Goal: Task Accomplishment & Management: Use online tool/utility

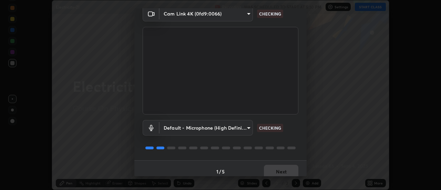
scroll to position [36, 0]
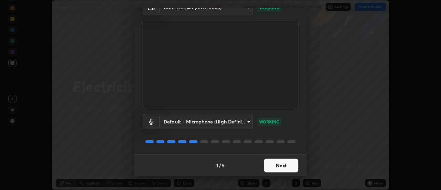
click at [274, 164] on button "Next" at bounding box center [281, 165] width 34 height 14
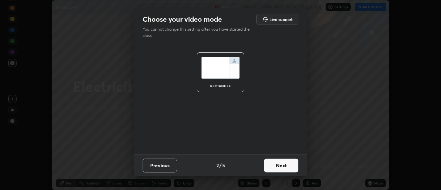
click at [280, 165] on button "Next" at bounding box center [281, 165] width 34 height 14
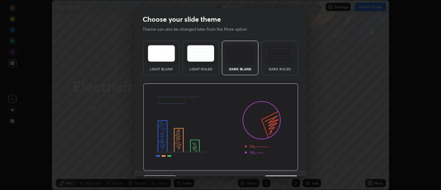
scroll to position [17, 0]
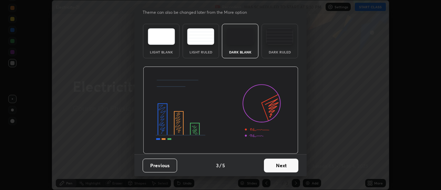
click at [280, 168] on button "Next" at bounding box center [281, 165] width 34 height 14
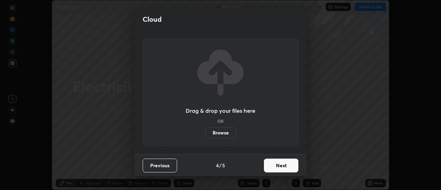
scroll to position [0, 0]
click at [229, 133] on label "Browse" at bounding box center [220, 132] width 31 height 11
click at [205, 133] on input "Browse" at bounding box center [205, 132] width 0 height 11
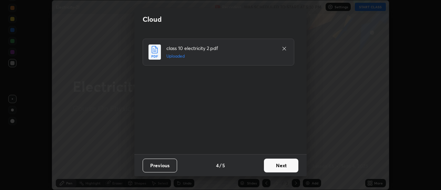
click at [287, 164] on button "Next" at bounding box center [281, 165] width 34 height 14
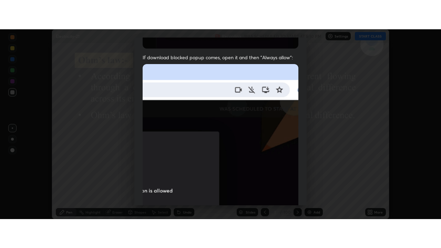
scroll to position [177, 0]
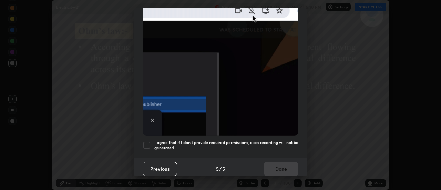
click at [146, 143] on div at bounding box center [147, 145] width 8 height 8
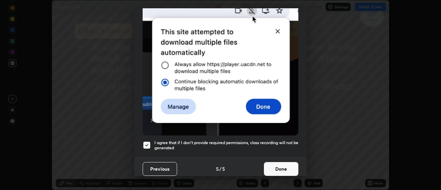
click at [282, 167] on button "Done" at bounding box center [281, 169] width 34 height 14
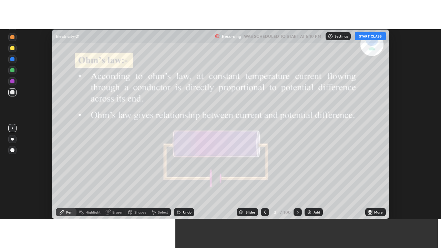
scroll to position [248, 441]
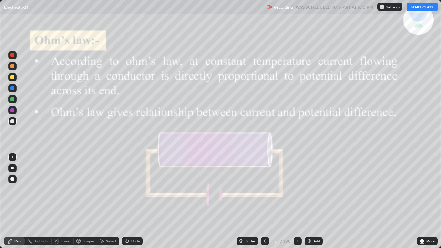
click at [238, 189] on div "Slides" at bounding box center [247, 241] width 21 height 8
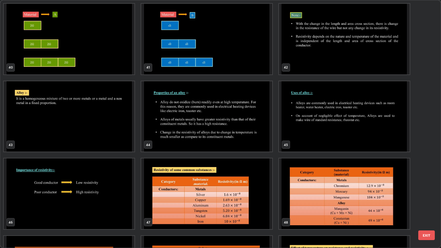
scroll to position [1008, 0]
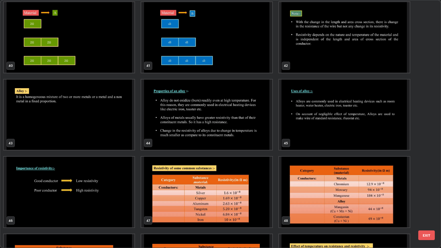
click at [341, 131] on img "grid" at bounding box center [344, 115] width 131 height 71
click at [343, 132] on img "grid" at bounding box center [344, 115] width 131 height 71
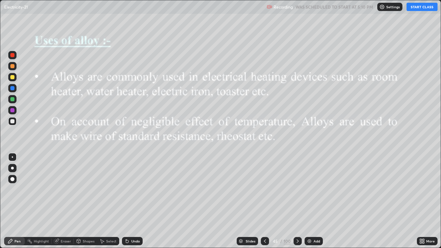
click at [418, 8] on button "START CLASS" at bounding box center [422, 7] width 31 height 8
click at [296, 189] on icon at bounding box center [298, 241] width 6 height 6
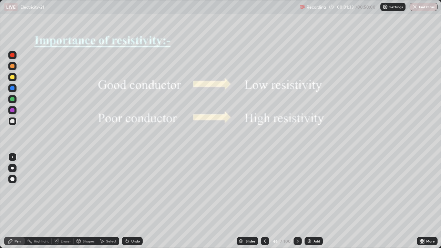
click at [297, 189] on icon at bounding box center [298, 241] width 6 height 6
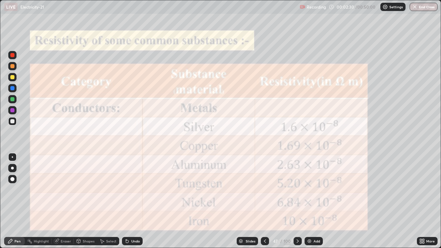
click at [298, 189] on icon at bounding box center [298, 241] width 6 height 6
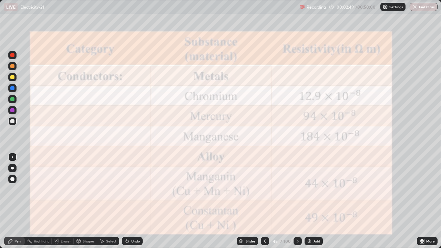
click at [297, 189] on icon at bounding box center [298, 241] width 6 height 6
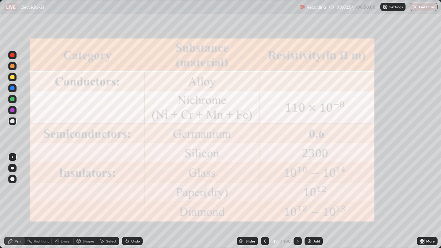
click at [14, 110] on div at bounding box center [12, 110] width 4 height 4
click at [297, 189] on icon at bounding box center [298, 241] width 6 height 6
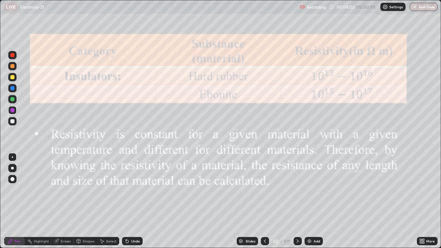
click at [265, 189] on icon at bounding box center [265, 241] width 6 height 6
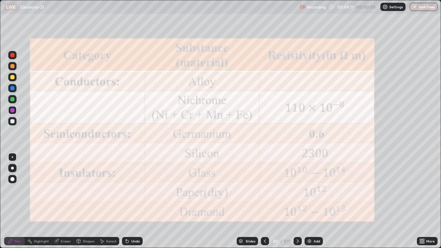
click at [266, 189] on icon at bounding box center [265, 241] width 6 height 6
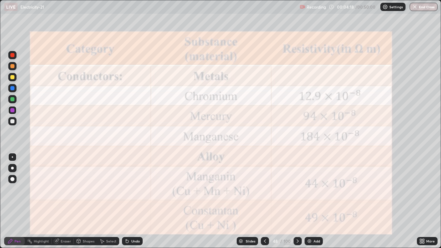
click at [297, 189] on icon at bounding box center [298, 241] width 6 height 6
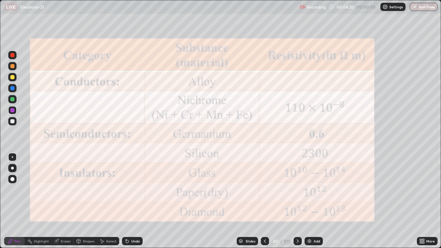
click at [297, 189] on icon at bounding box center [298, 241] width 6 height 6
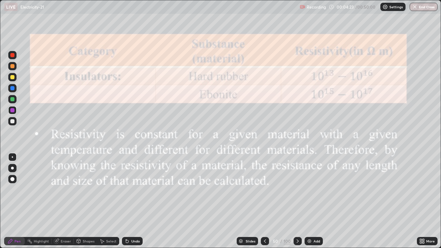
click at [297, 189] on icon at bounding box center [298, 241] width 6 height 6
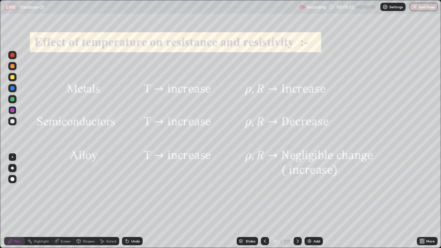
click at [297, 189] on icon at bounding box center [298, 241] width 6 height 6
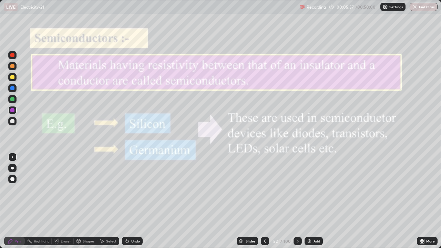
click at [265, 189] on icon at bounding box center [265, 241] width 6 height 6
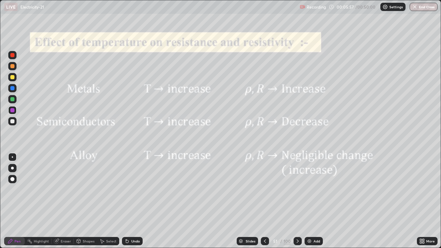
click at [266, 189] on icon at bounding box center [265, 241] width 6 height 6
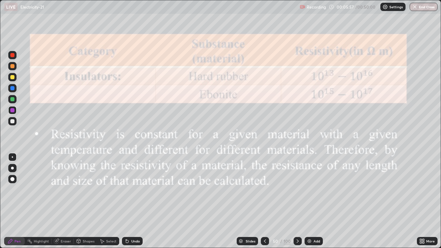
click at [265, 189] on icon at bounding box center [265, 241] width 6 height 6
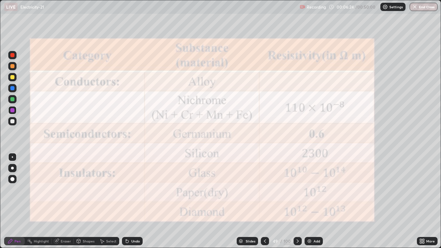
click at [296, 189] on icon at bounding box center [298, 241] width 6 height 6
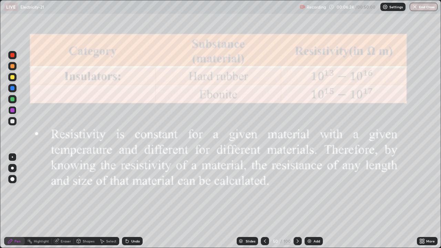
click at [297, 189] on icon at bounding box center [298, 241] width 6 height 6
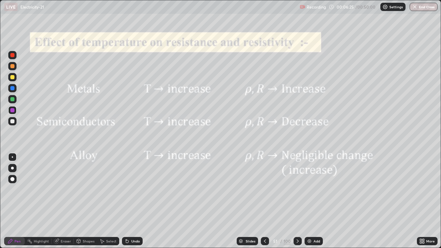
click at [297, 189] on icon at bounding box center [298, 241] width 6 height 6
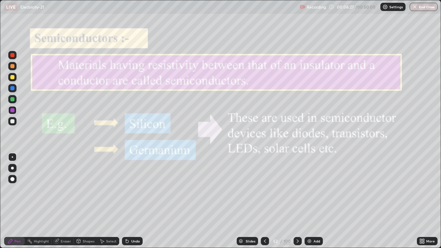
click at [294, 189] on div at bounding box center [298, 241] width 8 height 8
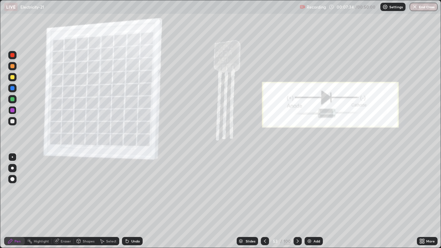
click at [297, 189] on icon at bounding box center [298, 241] width 6 height 6
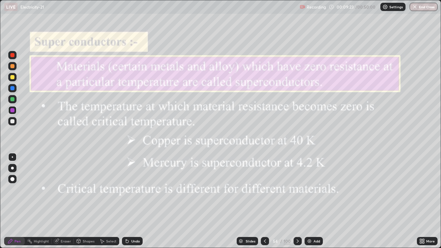
click at [297, 189] on icon at bounding box center [298, 241] width 6 height 6
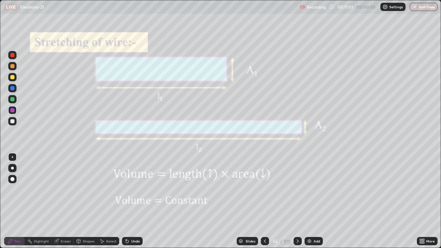
click at [297, 189] on icon at bounding box center [298, 241] width 6 height 6
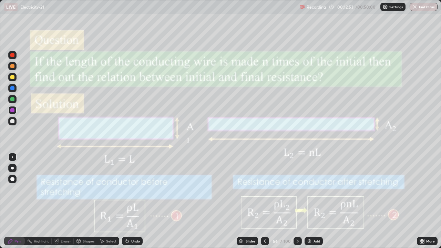
click at [296, 189] on icon at bounding box center [298, 241] width 6 height 6
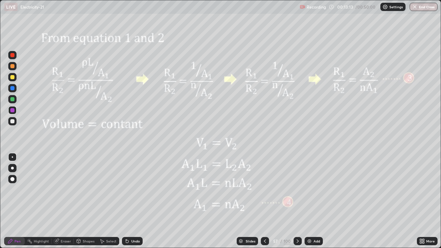
click at [265, 189] on icon at bounding box center [265, 241] width 6 height 6
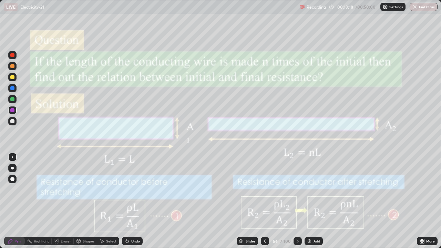
click at [298, 189] on icon at bounding box center [298, 241] width 6 height 6
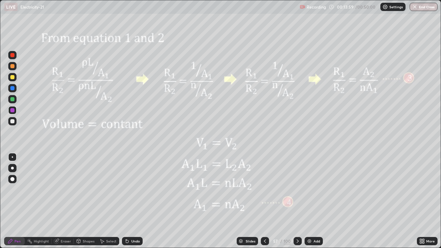
click at [267, 189] on div at bounding box center [265, 241] width 8 height 8
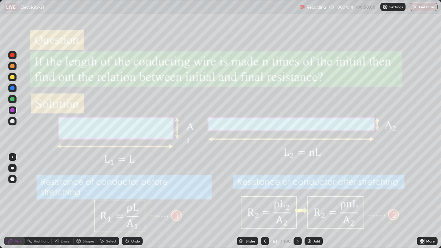
click at [297, 189] on icon at bounding box center [298, 241] width 6 height 6
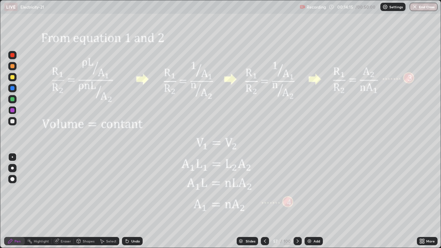
click at [297, 189] on icon at bounding box center [298, 241] width 6 height 6
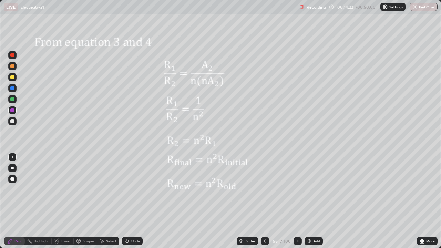
click at [297, 189] on icon at bounding box center [298, 240] width 2 height 3
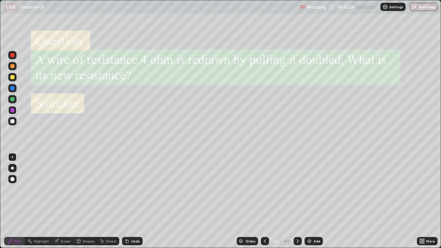
click at [267, 189] on icon at bounding box center [265, 241] width 6 height 6
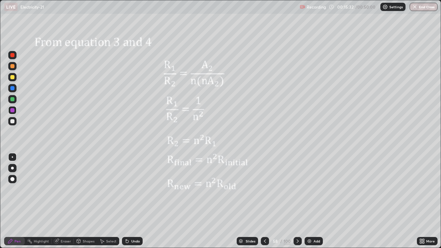
click at [298, 189] on icon at bounding box center [298, 241] width 6 height 6
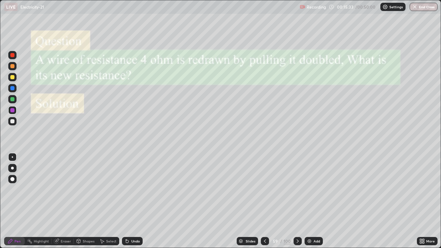
click at [297, 189] on icon at bounding box center [298, 241] width 6 height 6
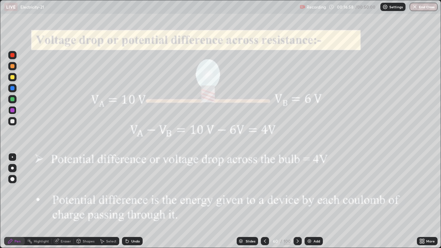
click at [297, 189] on icon at bounding box center [298, 240] width 2 height 3
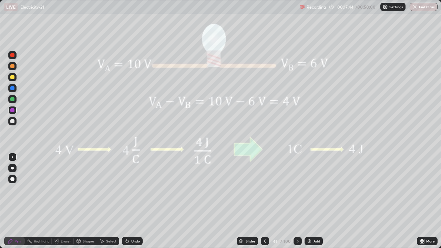
click at [297, 189] on icon at bounding box center [298, 241] width 6 height 6
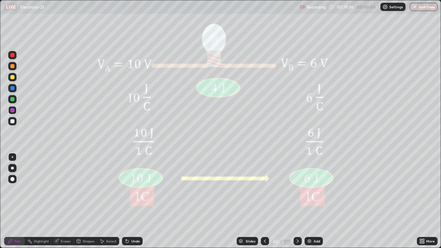
click at [297, 189] on icon at bounding box center [298, 241] width 6 height 6
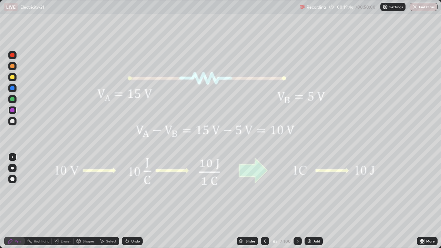
click at [241, 189] on icon at bounding box center [240, 241] width 3 height 1
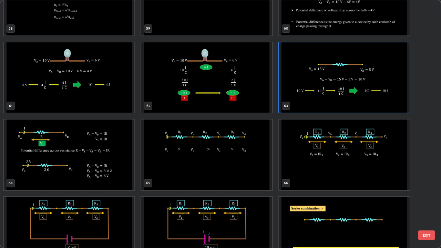
scroll to position [1540, 0]
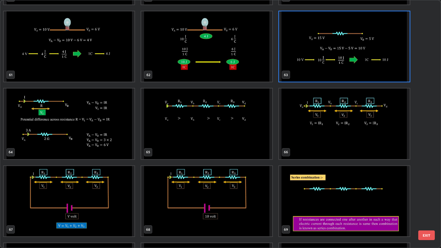
click at [311, 54] on img "grid" at bounding box center [344, 46] width 131 height 71
click at [311, 55] on img "grid" at bounding box center [344, 46] width 131 height 71
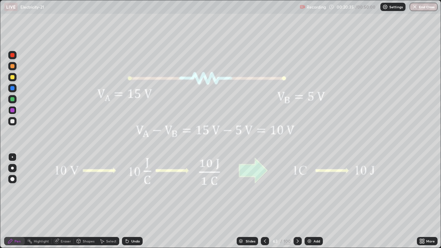
click at [297, 189] on icon at bounding box center [298, 240] width 2 height 3
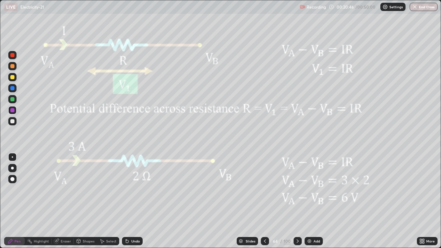
click at [264, 189] on div at bounding box center [265, 241] width 8 height 8
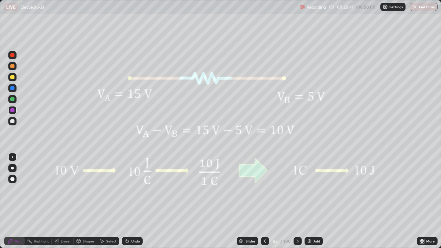
click at [315, 189] on div "Add" at bounding box center [317, 240] width 7 height 3
click at [13, 121] on div at bounding box center [12, 121] width 4 height 4
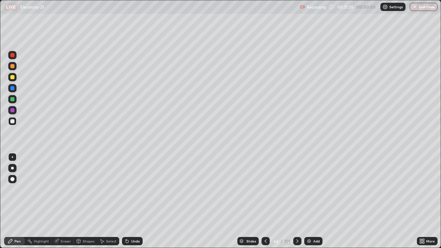
click at [296, 189] on icon at bounding box center [298, 241] width 6 height 6
click at [160, 189] on div "Slides 65 / 101 Add" at bounding box center [280, 241] width 274 height 14
click at [295, 189] on icon at bounding box center [298, 241] width 6 height 6
click at [11, 55] on div at bounding box center [12, 55] width 4 height 4
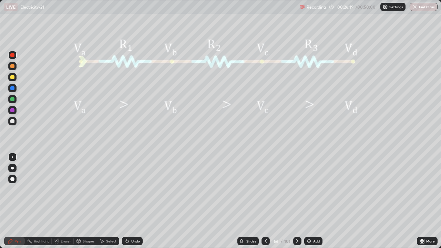
click at [296, 189] on icon at bounding box center [298, 241] width 6 height 6
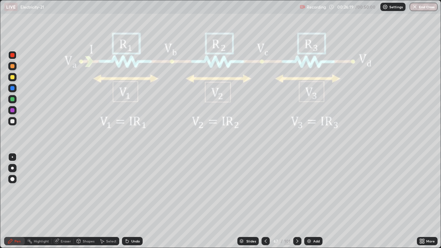
click at [294, 189] on div at bounding box center [297, 241] width 8 height 8
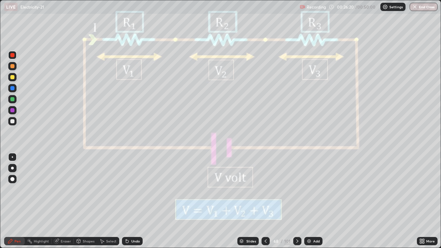
click at [293, 189] on div at bounding box center [297, 241] width 8 height 14
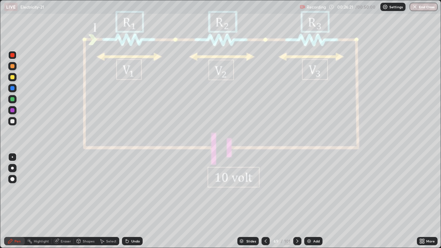
click at [293, 189] on div at bounding box center [297, 241] width 8 height 8
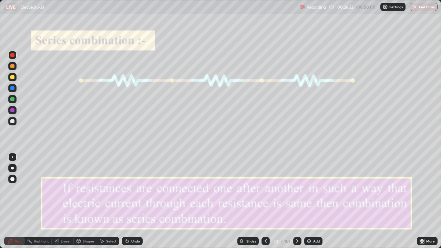
click at [295, 189] on icon at bounding box center [298, 241] width 6 height 6
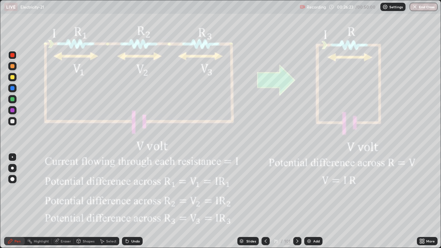
click at [265, 189] on icon at bounding box center [266, 241] width 6 height 6
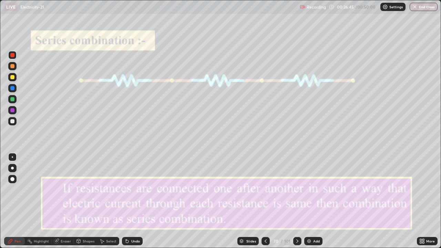
click at [265, 189] on icon at bounding box center [266, 240] width 2 height 3
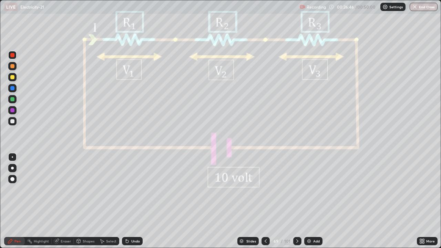
click at [265, 189] on icon at bounding box center [266, 241] width 6 height 6
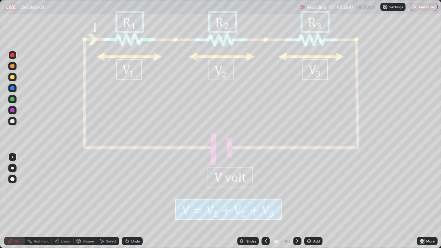
click at [265, 189] on icon at bounding box center [266, 240] width 2 height 3
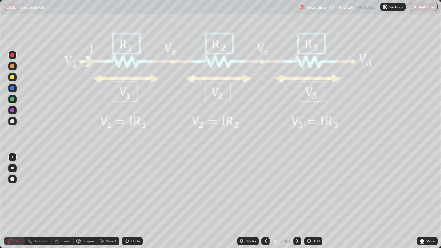
click at [296, 189] on icon at bounding box center [298, 241] width 6 height 6
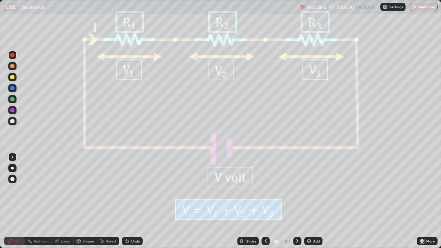
click at [13, 121] on div at bounding box center [12, 121] width 4 height 4
click at [296, 189] on icon at bounding box center [298, 241] width 6 height 6
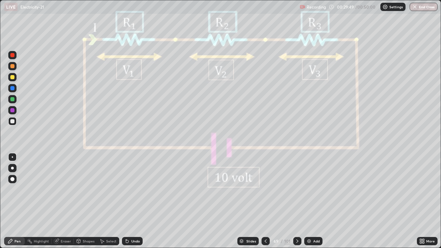
click at [296, 189] on icon at bounding box center [298, 241] width 6 height 6
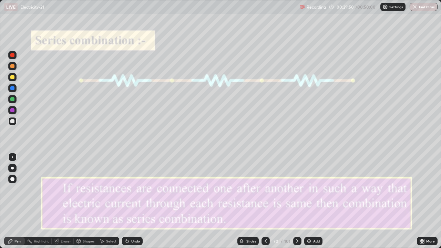
click at [299, 189] on div at bounding box center [297, 241] width 8 height 8
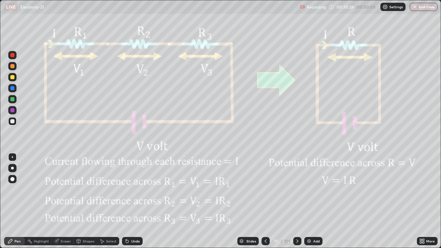
click at [296, 189] on icon at bounding box center [298, 241] width 6 height 6
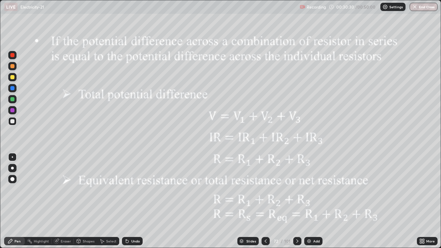
click at [267, 189] on div at bounding box center [265, 241] width 8 height 8
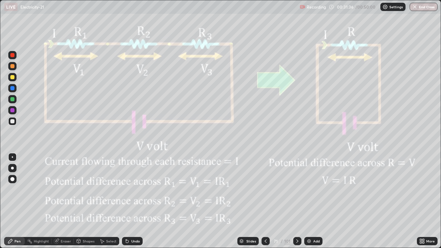
click at [296, 189] on icon at bounding box center [298, 241] width 6 height 6
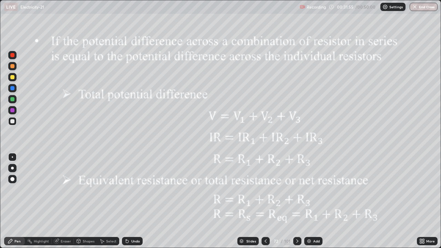
click at [297, 189] on icon at bounding box center [298, 241] width 6 height 6
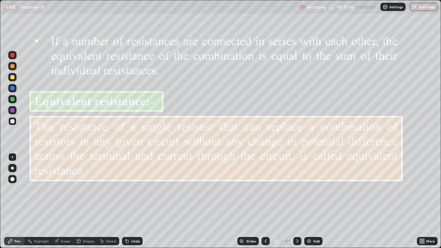
click at [296, 189] on icon at bounding box center [298, 241] width 6 height 6
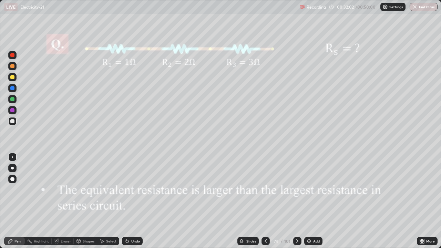
click at [268, 189] on div at bounding box center [265, 241] width 8 height 8
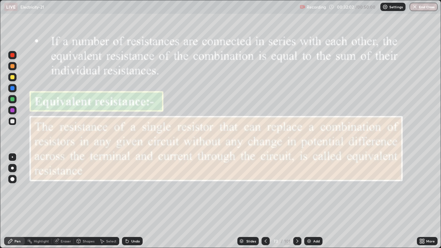
click at [265, 189] on icon at bounding box center [266, 241] width 6 height 6
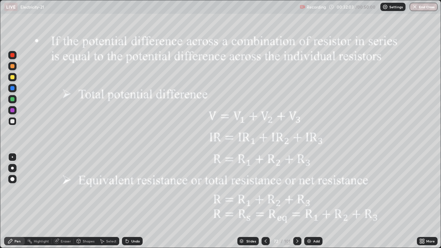
click at [265, 189] on icon at bounding box center [266, 241] width 6 height 6
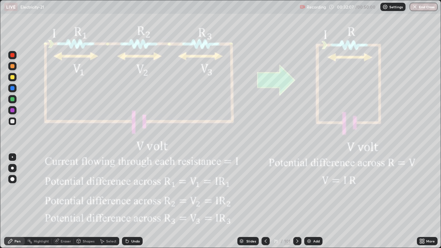
click at [298, 189] on div at bounding box center [297, 241] width 8 height 8
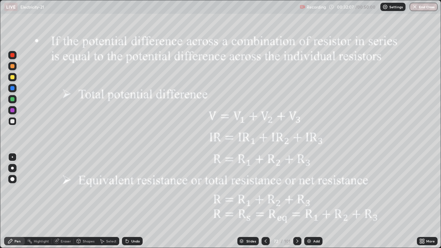
click at [298, 189] on div at bounding box center [297, 241] width 8 height 14
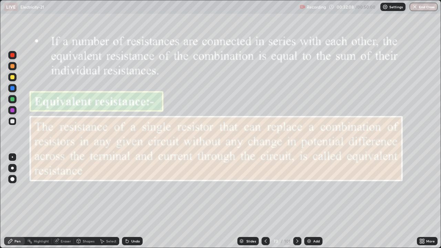
click at [296, 189] on icon at bounding box center [298, 241] width 6 height 6
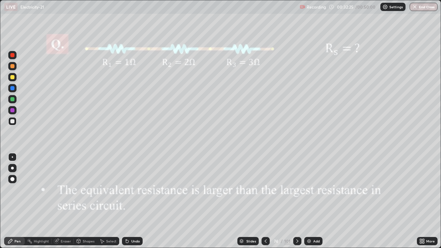
click at [265, 189] on icon at bounding box center [266, 241] width 6 height 6
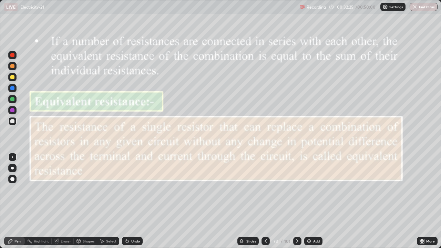
click at [265, 189] on icon at bounding box center [266, 241] width 6 height 6
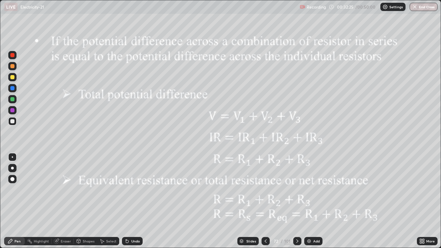
click at [265, 189] on icon at bounding box center [266, 241] width 6 height 6
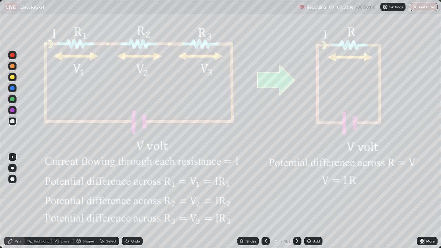
click at [296, 189] on icon at bounding box center [298, 241] width 6 height 6
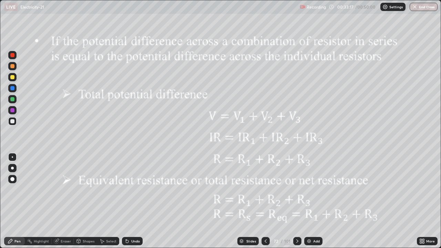
click at [297, 189] on icon at bounding box center [298, 241] width 6 height 6
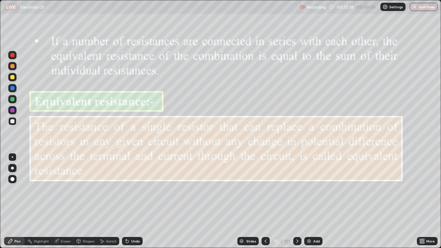
click at [297, 189] on icon at bounding box center [298, 241] width 6 height 6
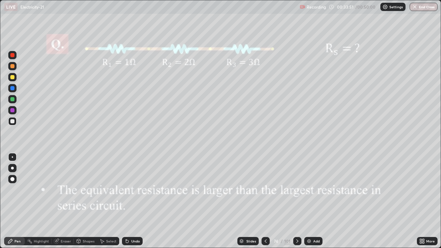
click at [308, 189] on img at bounding box center [309, 241] width 6 height 6
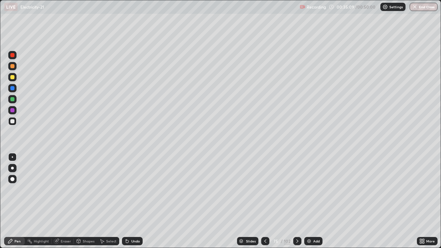
click at [245, 189] on div "Slides" at bounding box center [247, 241] width 21 height 8
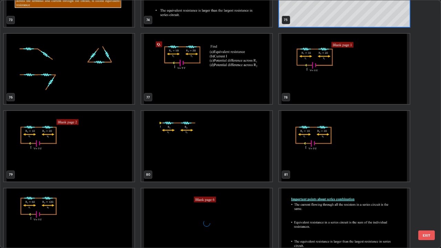
scroll to position [1907, 0]
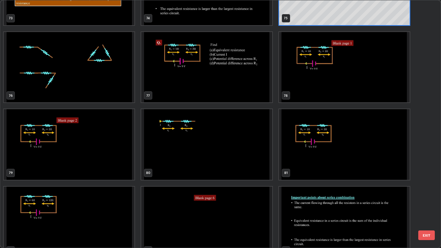
click at [121, 82] on img "grid" at bounding box center [69, 67] width 131 height 71
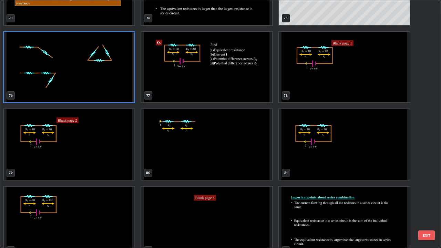
click at [122, 81] on img "grid" at bounding box center [69, 67] width 131 height 71
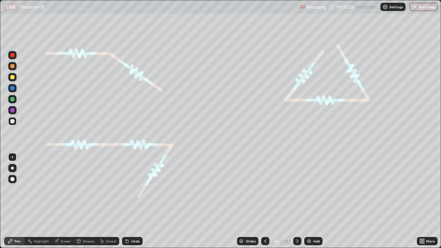
click at [246, 189] on div "Slides" at bounding box center [251, 240] width 10 height 3
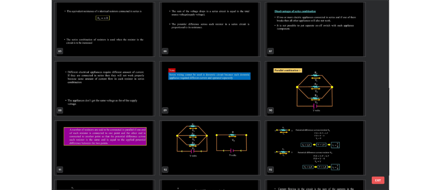
scroll to position [2165, 0]
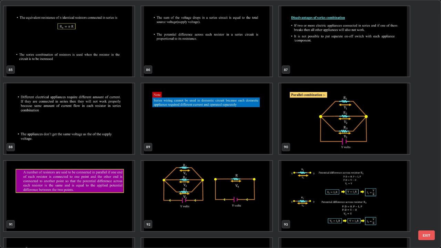
click at [349, 131] on img "grid" at bounding box center [344, 118] width 131 height 71
click at [351, 132] on img "grid" at bounding box center [344, 118] width 131 height 71
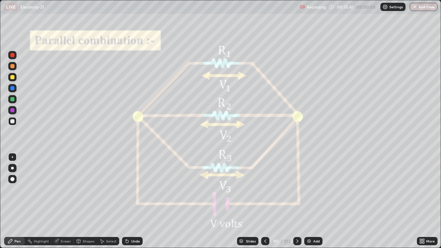
click at [264, 189] on icon at bounding box center [266, 241] width 6 height 6
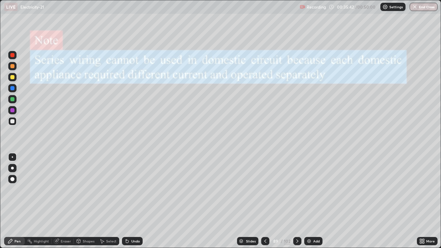
click at [311, 189] on div "Add" at bounding box center [313, 241] width 18 height 8
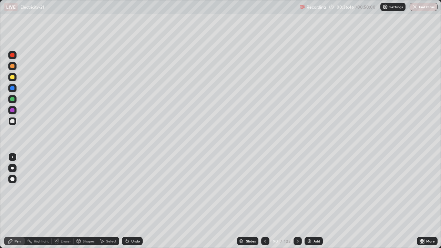
click at [14, 78] on div at bounding box center [12, 77] width 4 height 4
click at [14, 96] on div at bounding box center [12, 99] width 8 height 8
click at [297, 189] on icon at bounding box center [298, 241] width 6 height 6
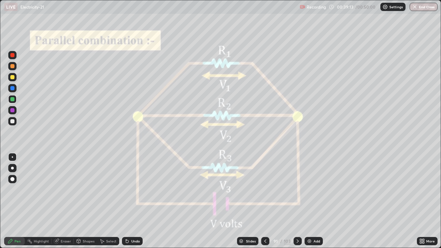
click at [297, 189] on icon at bounding box center [298, 241] width 6 height 6
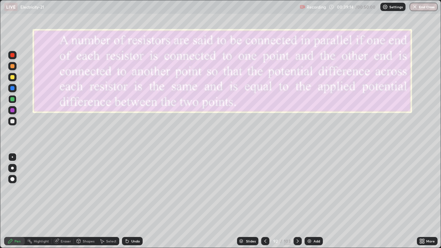
click at [265, 189] on icon at bounding box center [266, 241] width 6 height 6
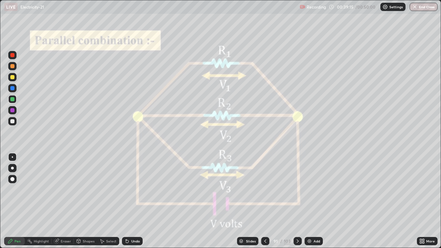
click at [297, 189] on icon at bounding box center [298, 240] width 2 height 3
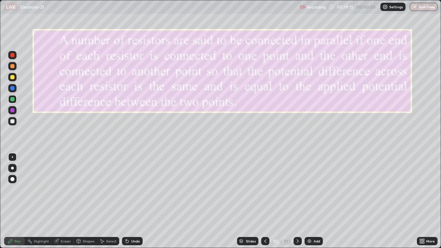
click at [297, 189] on icon at bounding box center [298, 241] width 6 height 6
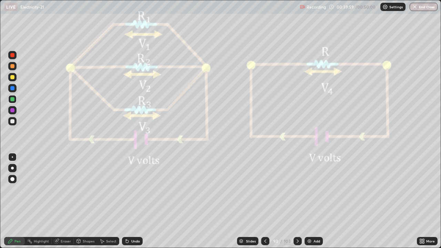
click at [13, 76] on div at bounding box center [12, 77] width 4 height 4
click at [265, 189] on icon at bounding box center [266, 241] width 6 height 6
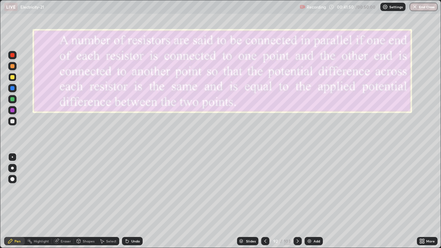
click at [264, 189] on icon at bounding box center [266, 241] width 6 height 6
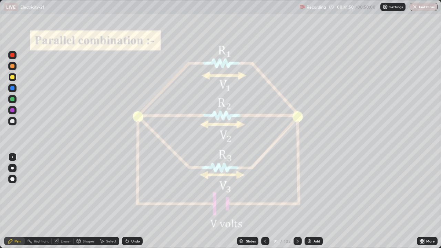
click at [264, 189] on icon at bounding box center [266, 241] width 6 height 6
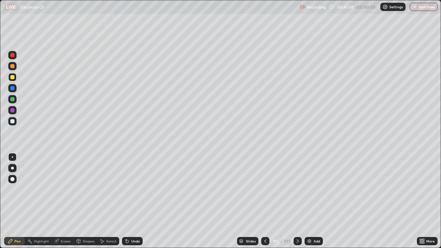
click at [297, 189] on icon at bounding box center [298, 241] width 6 height 6
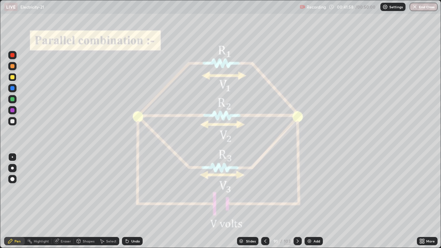
click at [296, 189] on icon at bounding box center [298, 241] width 6 height 6
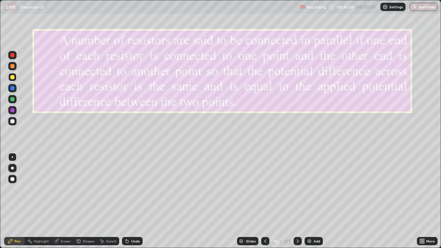
click at [298, 189] on icon at bounding box center [298, 241] width 6 height 6
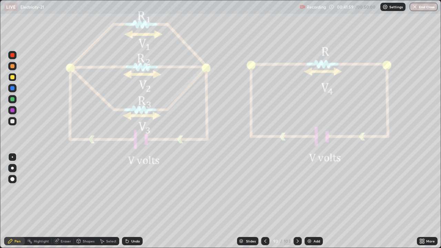
click at [299, 189] on icon at bounding box center [298, 241] width 6 height 6
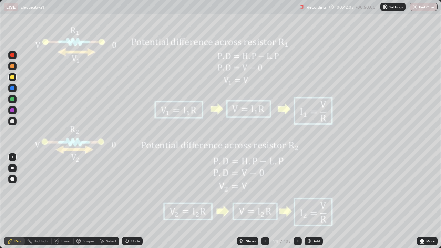
click at [298, 189] on icon at bounding box center [298, 241] width 6 height 6
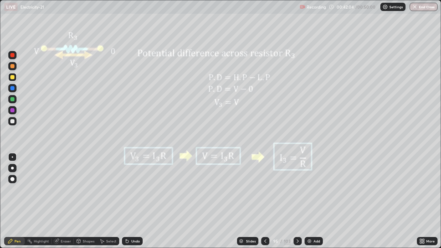
click at [296, 189] on icon at bounding box center [298, 241] width 6 height 6
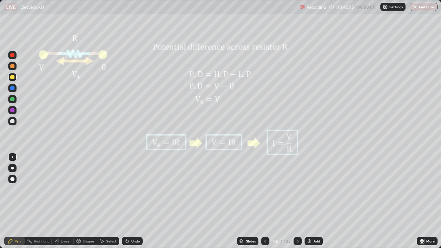
click at [296, 189] on icon at bounding box center [298, 241] width 6 height 6
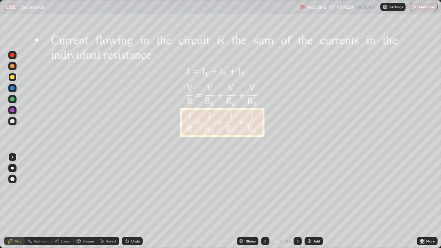
click at [298, 189] on icon at bounding box center [298, 241] width 6 height 6
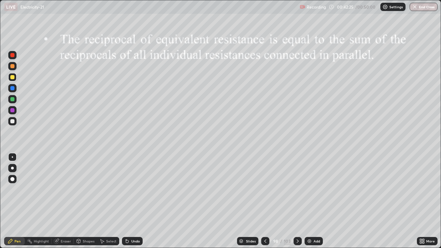
click at [297, 189] on icon at bounding box center [298, 241] width 6 height 6
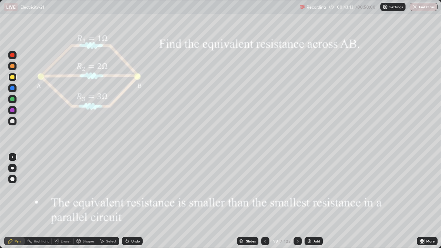
click at [297, 189] on icon at bounding box center [298, 241] width 6 height 6
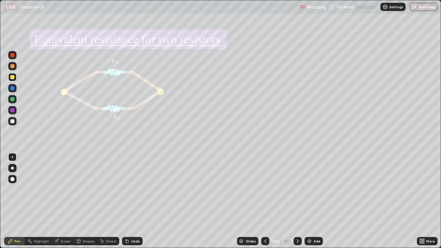
click at [265, 189] on icon at bounding box center [266, 241] width 6 height 6
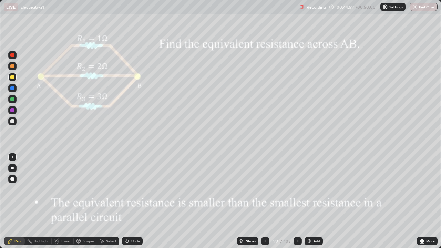
click at [297, 189] on icon at bounding box center [298, 241] width 6 height 6
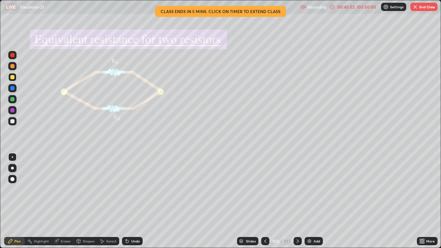
click at [297, 189] on icon at bounding box center [298, 241] width 6 height 6
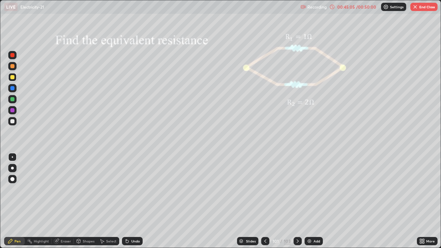
click at [265, 189] on icon at bounding box center [266, 241] width 6 height 6
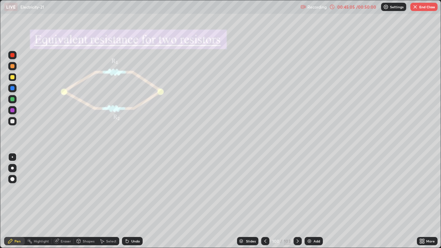
click at [309, 189] on img at bounding box center [310, 241] width 6 height 6
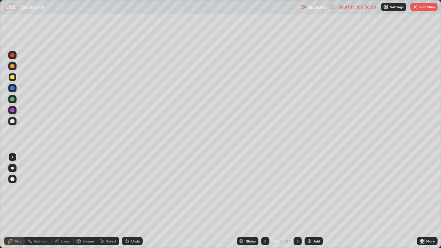
click at [310, 189] on img at bounding box center [310, 241] width 6 height 6
click at [314, 189] on div "Add" at bounding box center [317, 240] width 7 height 3
click at [60, 189] on div "Eraser" at bounding box center [63, 241] width 22 height 8
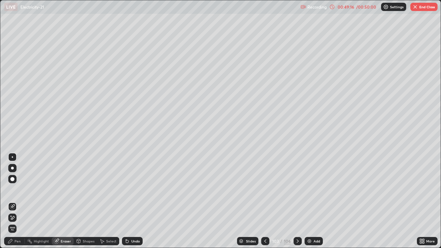
click at [19, 189] on div "Pen" at bounding box center [14, 241] width 21 height 8
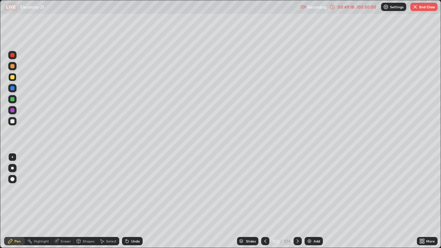
click at [59, 189] on div "Eraser" at bounding box center [63, 241] width 22 height 8
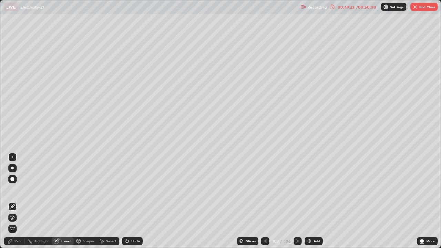
click at [19, 189] on div "Pen" at bounding box center [17, 240] width 6 height 3
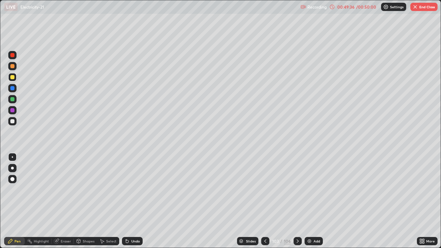
click at [126, 189] on icon at bounding box center [127, 241] width 3 height 3
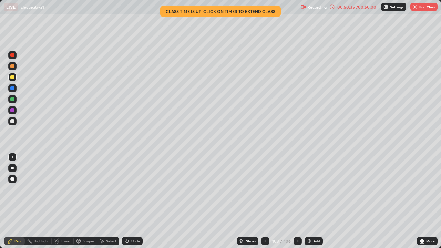
click at [266, 189] on icon at bounding box center [266, 241] width 6 height 6
click at [265, 189] on icon at bounding box center [266, 241] width 6 height 6
click at [268, 189] on div at bounding box center [265, 241] width 8 height 8
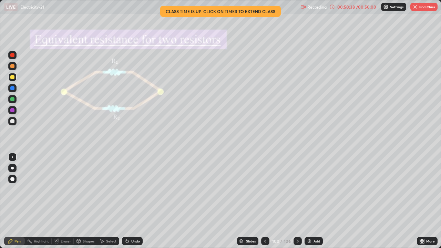
click at [267, 189] on div at bounding box center [265, 241] width 8 height 14
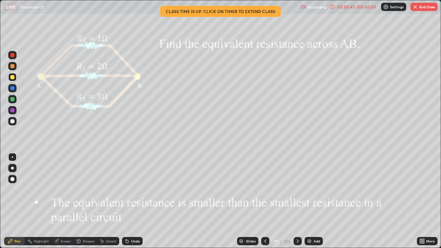
click at [265, 189] on icon at bounding box center [266, 241] width 6 height 6
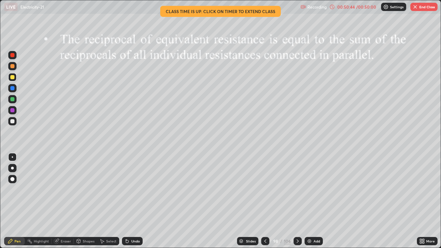
click at [267, 189] on div at bounding box center [265, 241] width 8 height 8
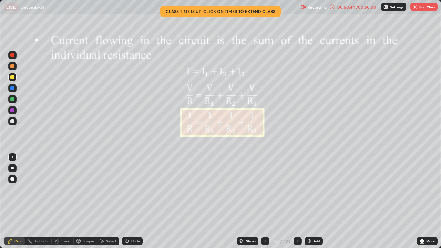
click at [268, 189] on div at bounding box center [265, 241] width 8 height 14
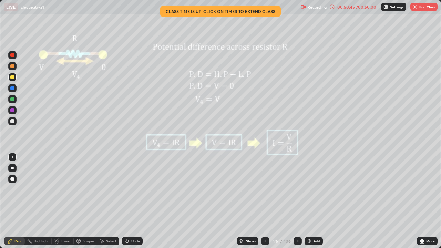
click at [268, 189] on div at bounding box center [265, 241] width 8 height 14
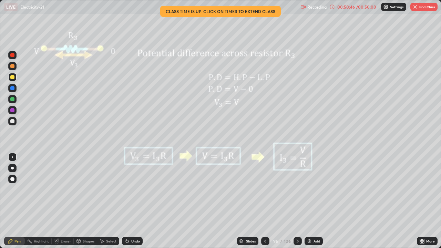
click at [268, 189] on div at bounding box center [265, 241] width 8 height 14
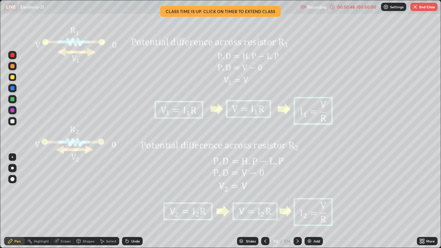
click at [265, 189] on icon at bounding box center [266, 241] width 6 height 6
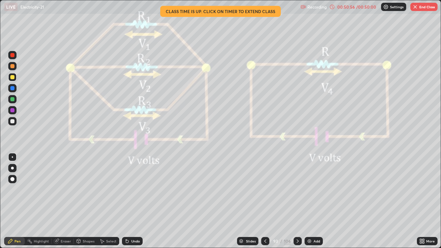
click at [297, 189] on icon at bounding box center [298, 241] width 6 height 6
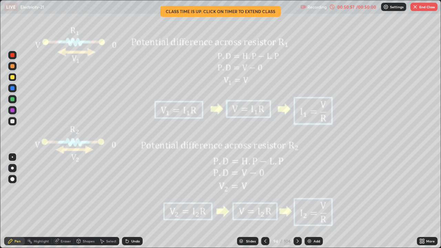
click at [300, 189] on div at bounding box center [298, 241] width 8 height 14
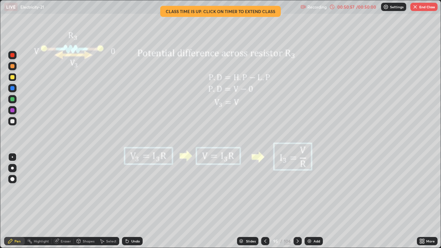
click at [305, 189] on div "Add" at bounding box center [314, 241] width 18 height 8
click at [305, 189] on div "Add" at bounding box center [313, 241] width 18 height 8
click at [300, 189] on div at bounding box center [298, 241] width 8 height 8
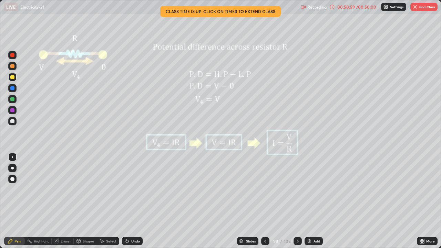
click at [299, 189] on icon at bounding box center [298, 241] width 6 height 6
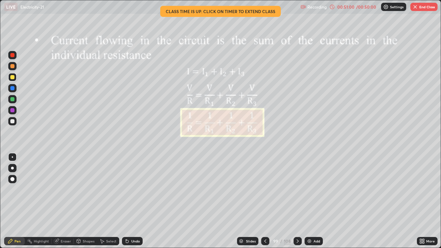
click at [297, 189] on icon at bounding box center [298, 241] width 6 height 6
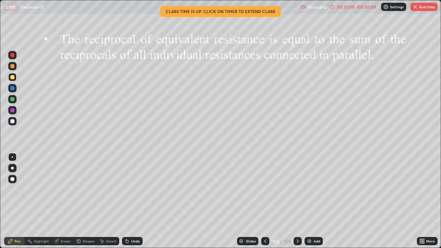
click at [297, 189] on icon at bounding box center [298, 241] width 6 height 6
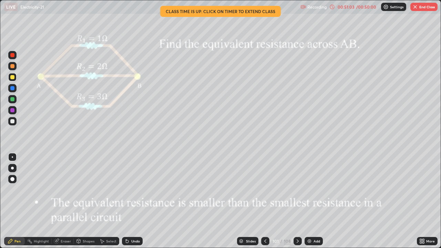
click at [297, 189] on icon at bounding box center [298, 241] width 6 height 6
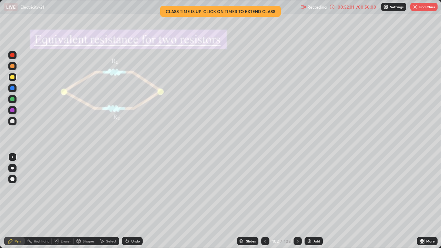
click at [296, 189] on div at bounding box center [298, 241] width 8 height 8
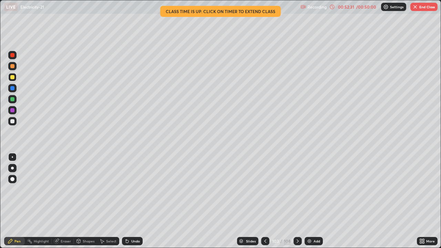
click at [265, 189] on icon at bounding box center [266, 241] width 6 height 6
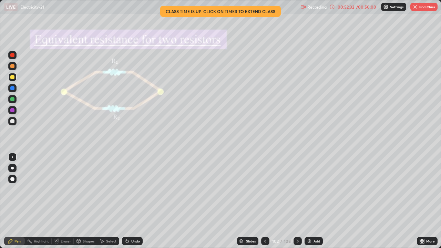
click at [265, 189] on icon at bounding box center [266, 241] width 6 height 6
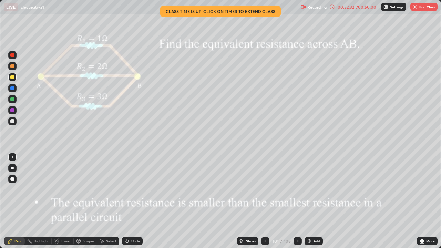
click at [265, 189] on icon at bounding box center [266, 241] width 6 height 6
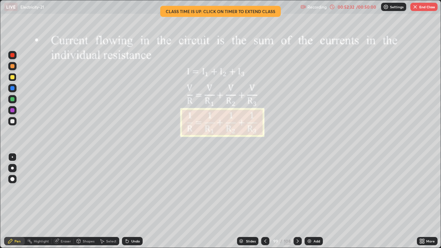
click at [265, 189] on icon at bounding box center [266, 241] width 6 height 6
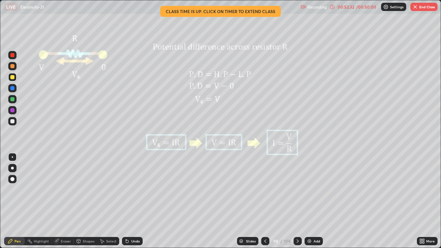
click at [265, 189] on icon at bounding box center [266, 241] width 6 height 6
click at [268, 189] on div at bounding box center [265, 241] width 8 height 8
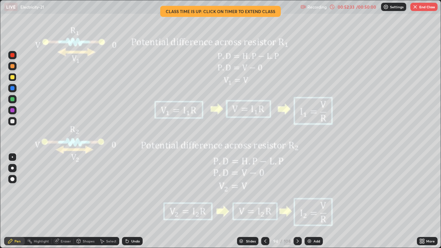
click at [267, 189] on icon at bounding box center [266, 241] width 6 height 6
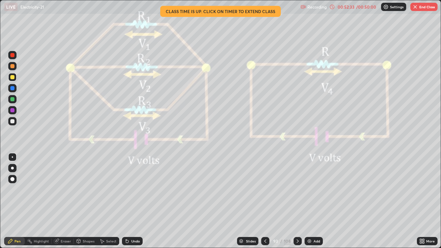
click at [267, 189] on icon at bounding box center [266, 241] width 6 height 6
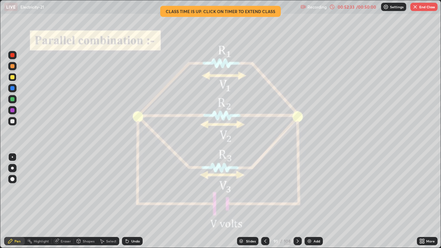
click at [267, 189] on icon at bounding box center [266, 241] width 6 height 6
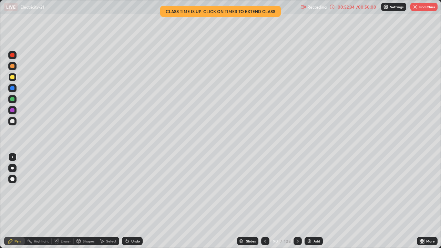
click at [267, 189] on div at bounding box center [265, 241] width 8 height 8
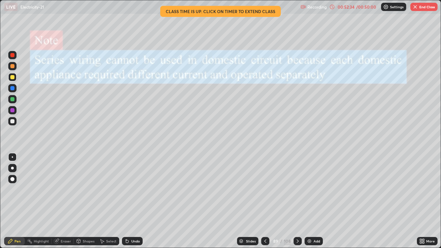
click at [267, 189] on icon at bounding box center [266, 241] width 6 height 6
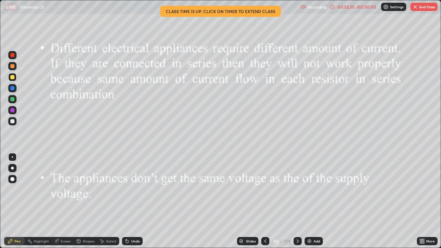
click at [267, 189] on icon at bounding box center [266, 241] width 6 height 6
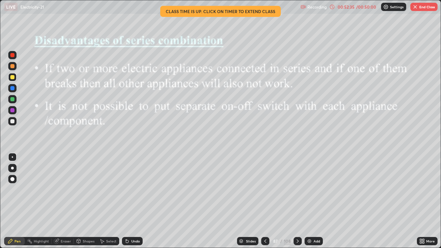
click at [267, 189] on div at bounding box center [265, 241] width 8 height 8
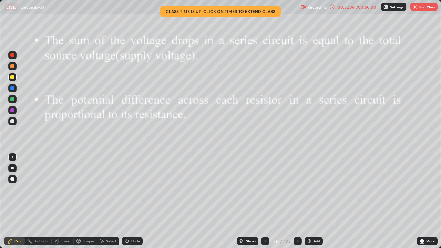
click at [268, 189] on div at bounding box center [265, 241] width 8 height 8
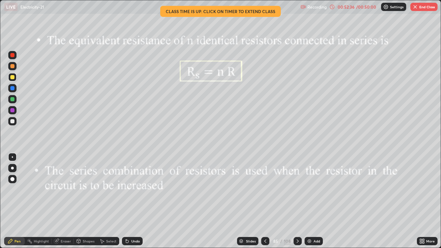
click at [268, 189] on div at bounding box center [265, 241] width 8 height 8
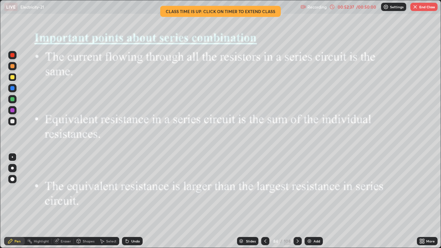
click at [268, 189] on div at bounding box center [265, 241] width 8 height 8
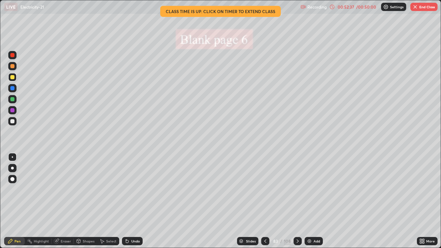
click at [268, 189] on div at bounding box center [265, 241] width 8 height 8
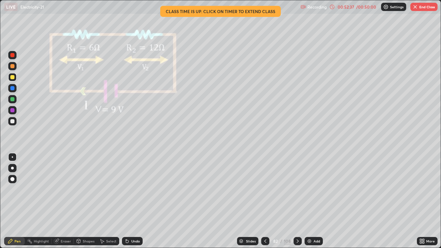
click at [267, 189] on div at bounding box center [265, 241] width 8 height 8
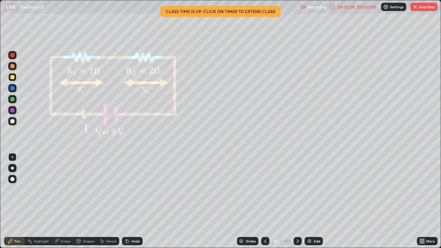
click at [268, 189] on div at bounding box center [265, 241] width 8 height 8
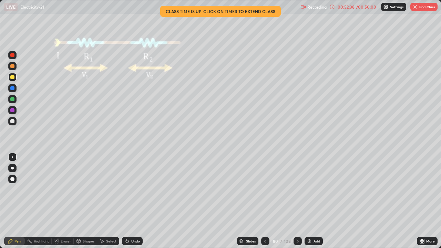
click at [268, 189] on div at bounding box center [265, 241] width 8 height 8
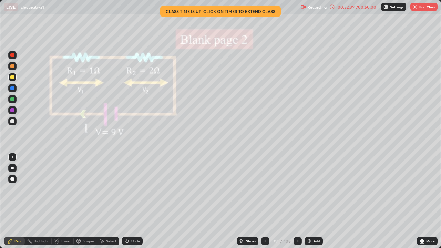
click at [267, 189] on icon at bounding box center [266, 241] width 6 height 6
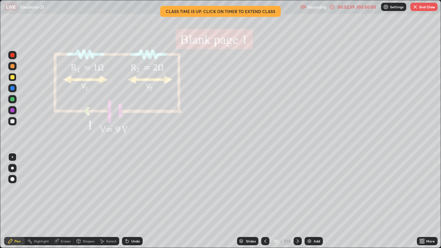
click at [267, 189] on div at bounding box center [265, 241] width 8 height 8
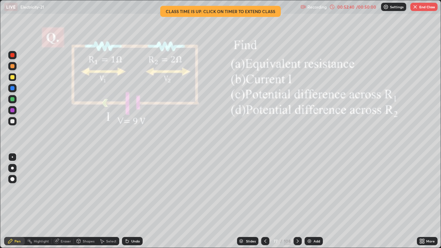
click at [268, 189] on div at bounding box center [265, 241] width 8 height 8
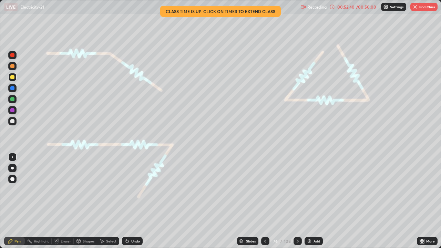
click at [268, 189] on div at bounding box center [265, 241] width 8 height 8
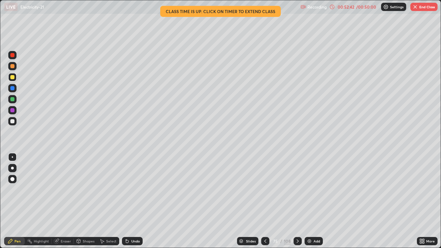
click at [265, 189] on icon at bounding box center [266, 241] width 6 height 6
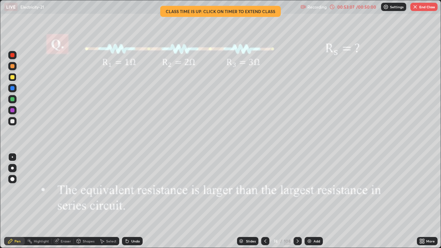
click at [417, 7] on img "button" at bounding box center [415, 7] width 6 height 6
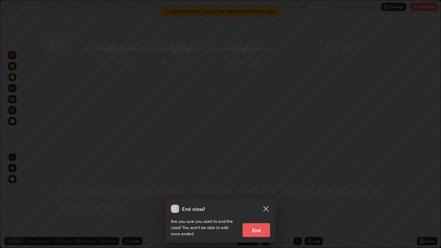
click at [260, 189] on button "End" at bounding box center [257, 230] width 28 height 14
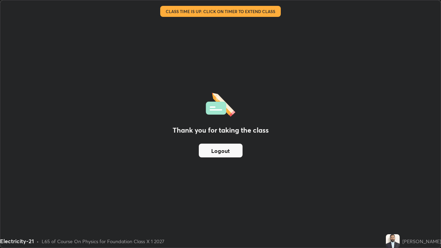
click at [233, 152] on button "Logout" at bounding box center [221, 151] width 44 height 14
click at [235, 150] on button "Logout" at bounding box center [221, 151] width 44 height 14
click at [231, 152] on button "Logout" at bounding box center [221, 151] width 44 height 14
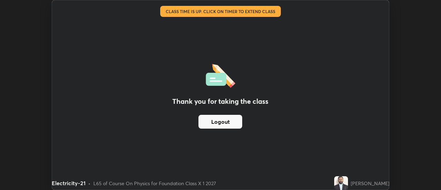
scroll to position [34261, 34010]
